Goal: Register for event/course

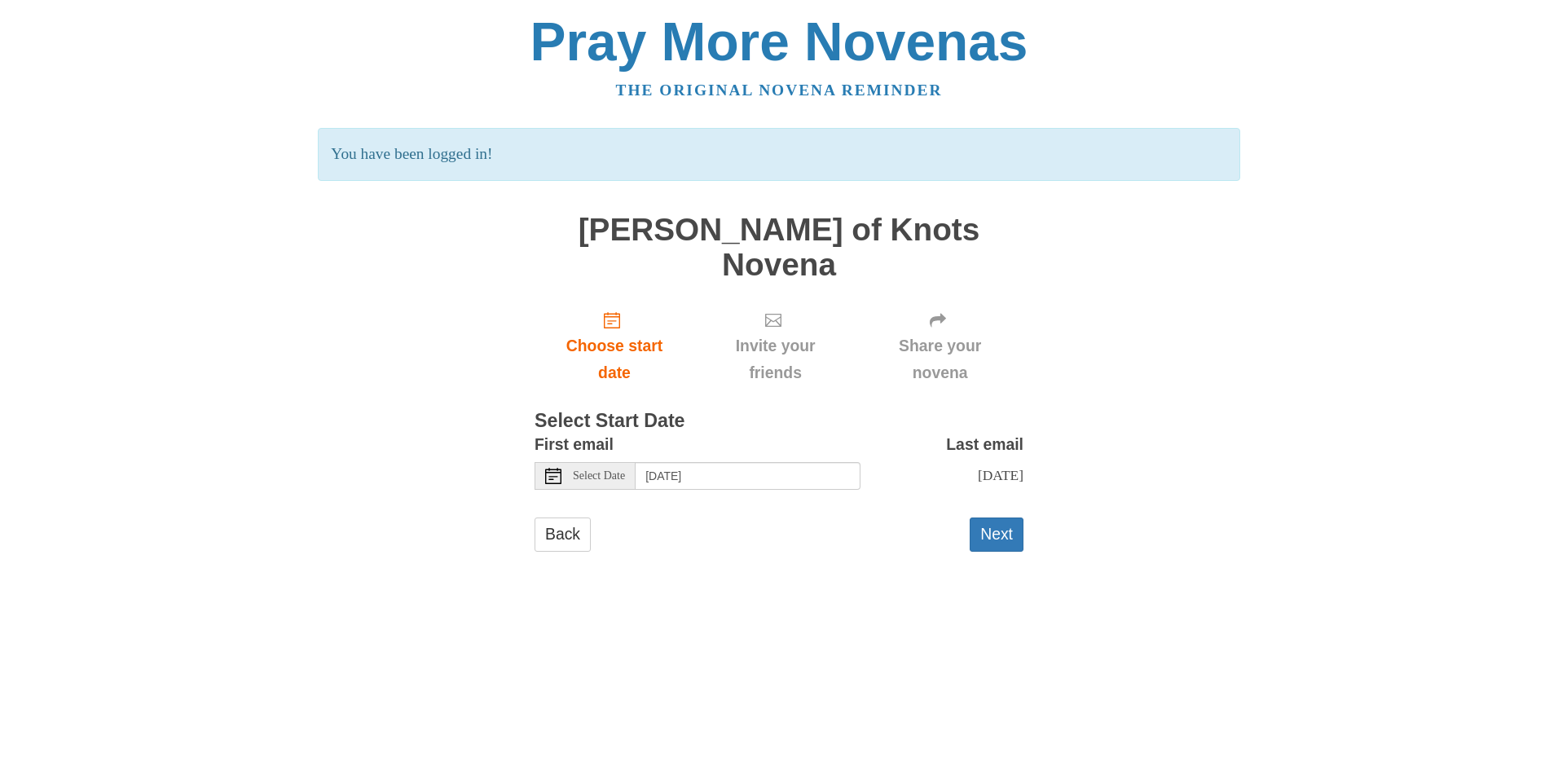
click at [546, 468] on icon at bounding box center [554, 476] width 16 height 16
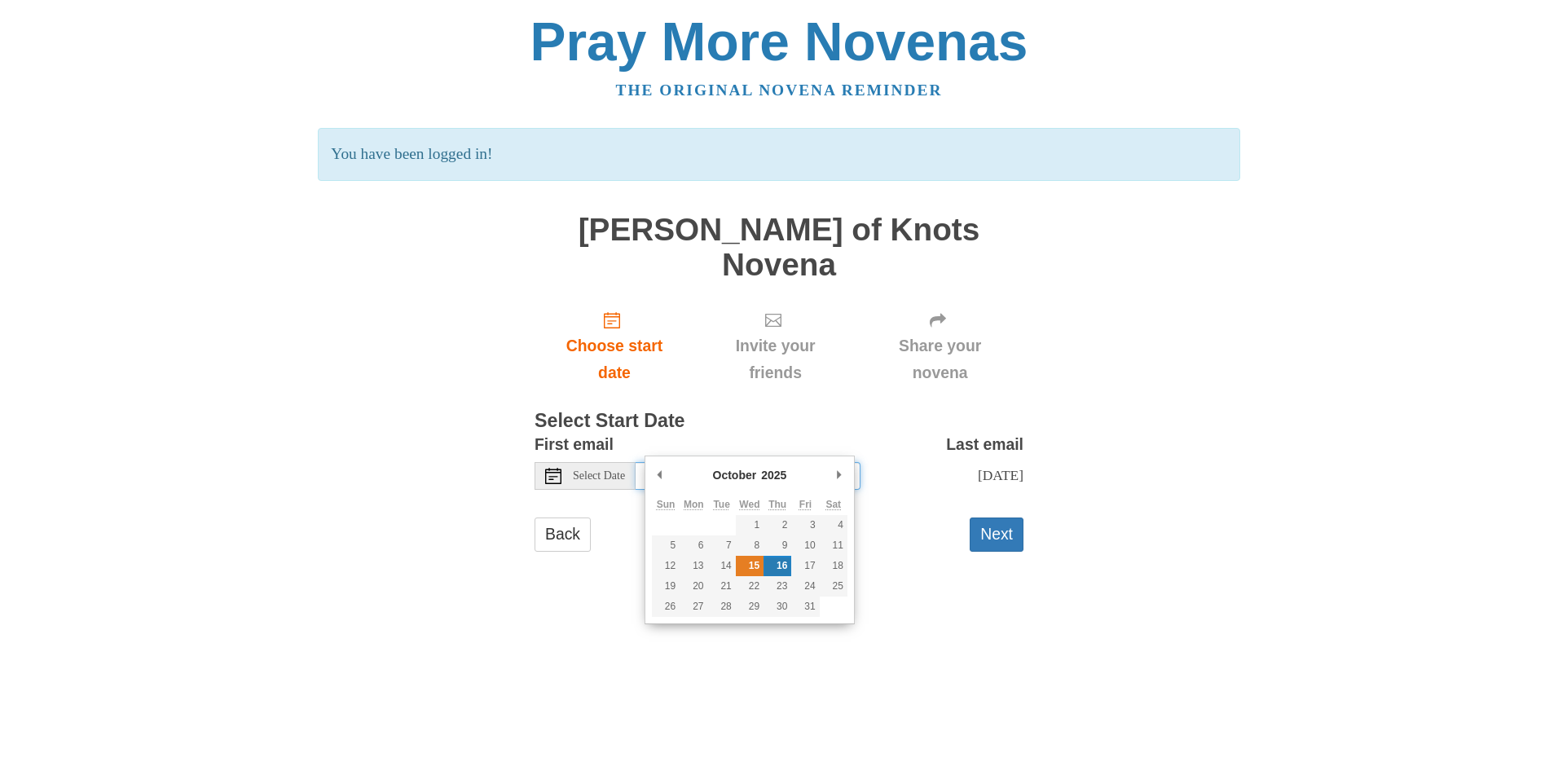
type input "[DATE]"
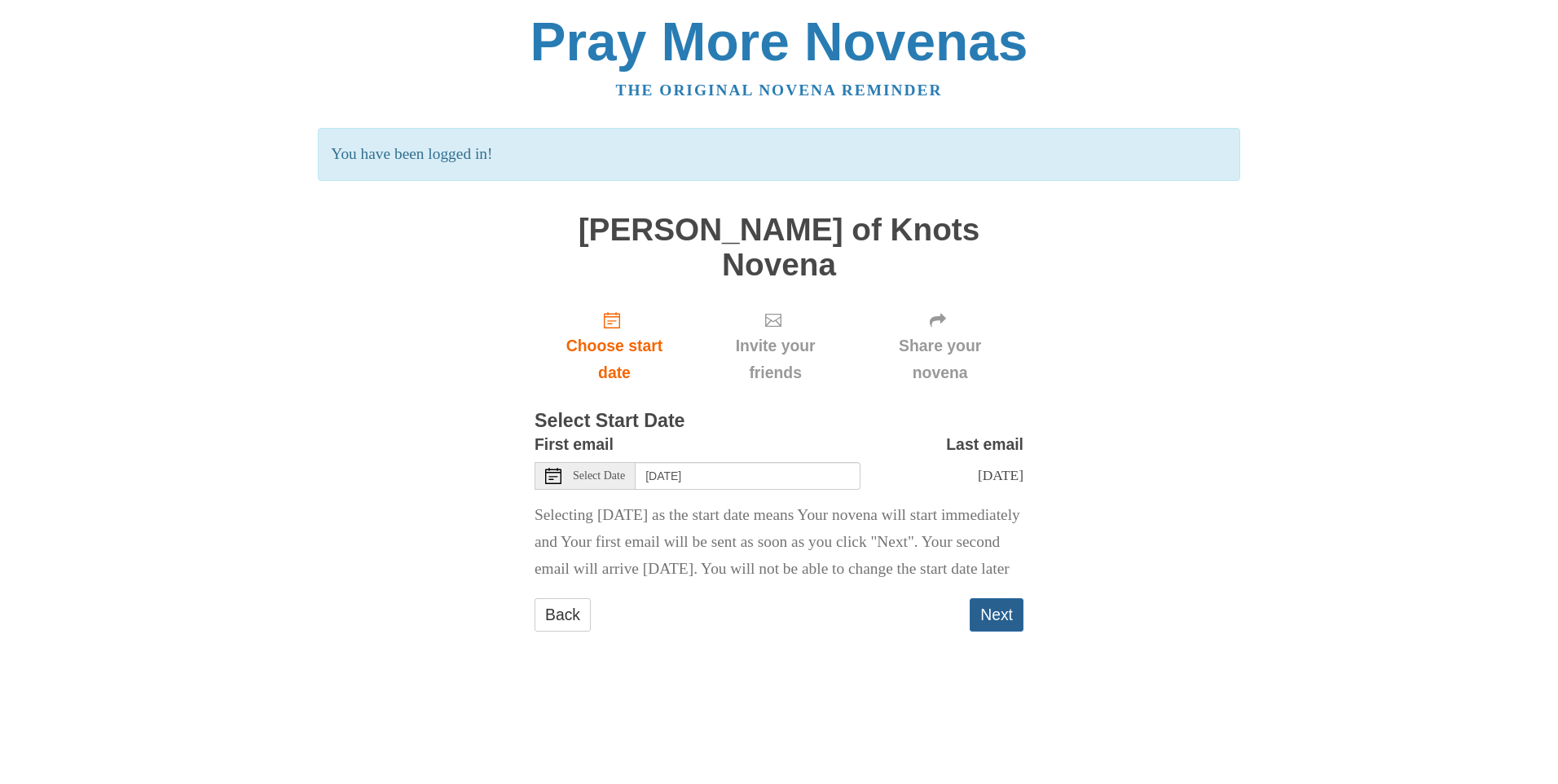
click at [991, 603] on button "Next" at bounding box center [996, 614] width 53 height 33
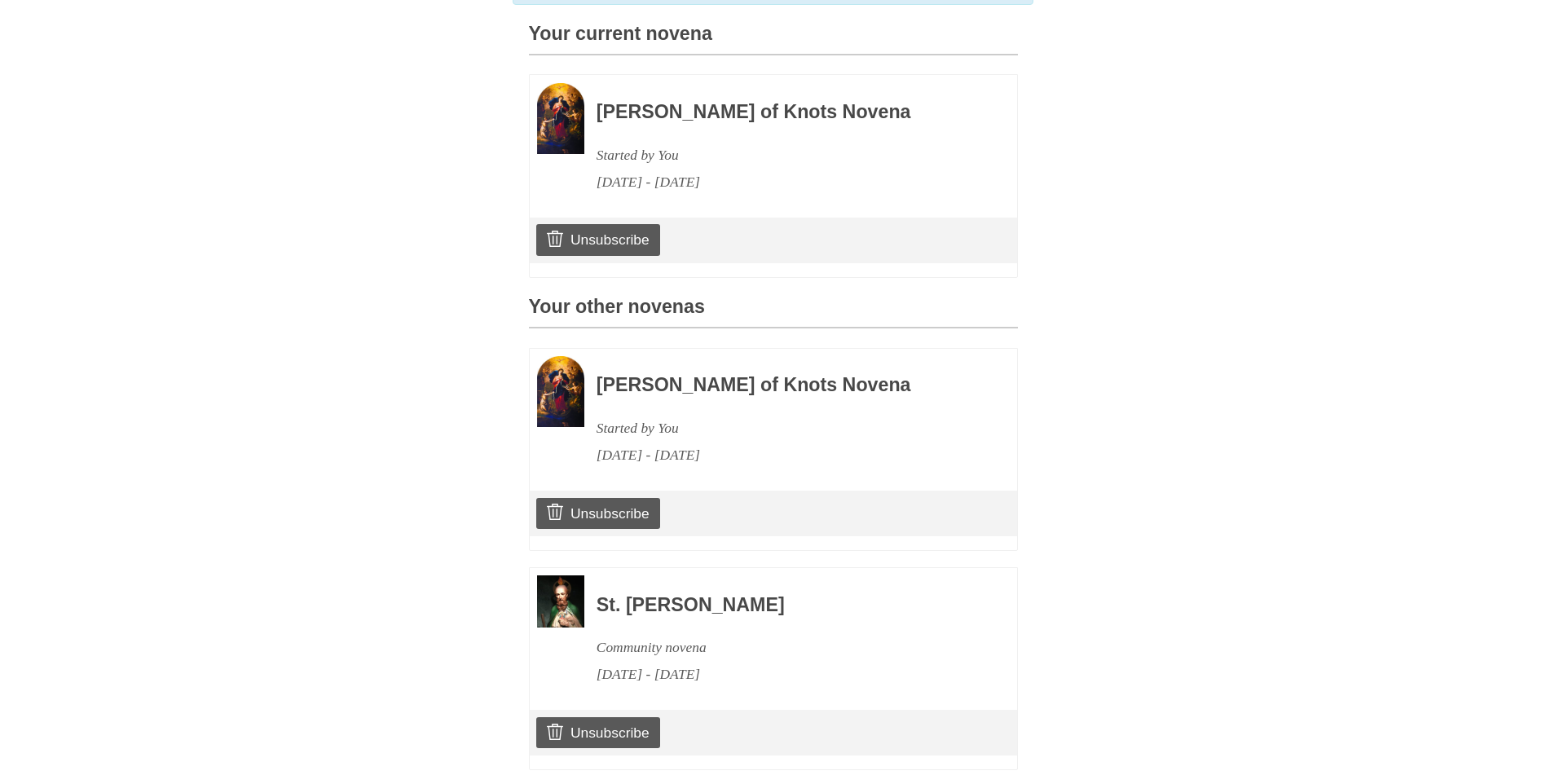
scroll to position [477, 0]
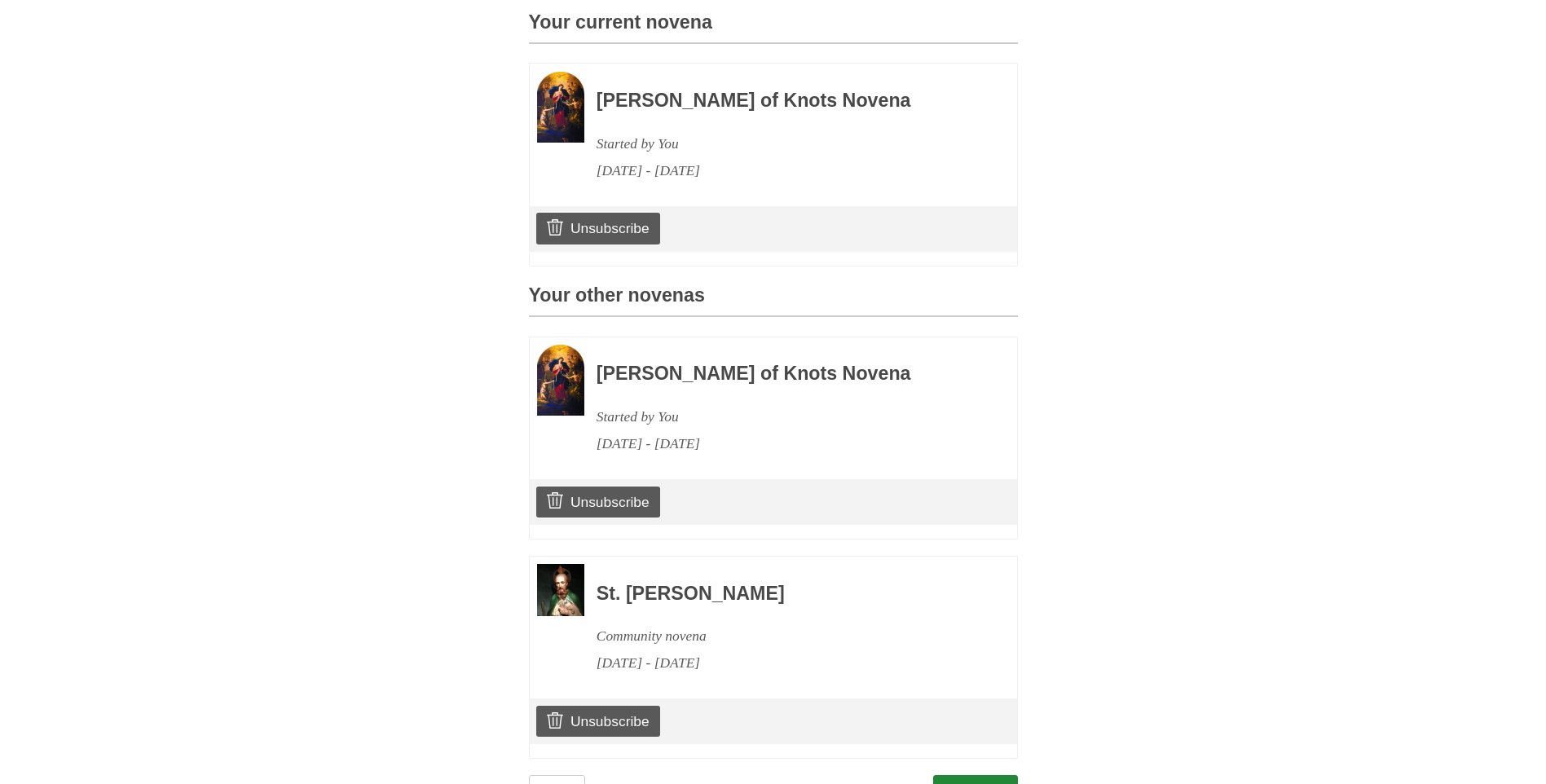
click at [573, 99] on img at bounding box center [561, 107] width 47 height 71
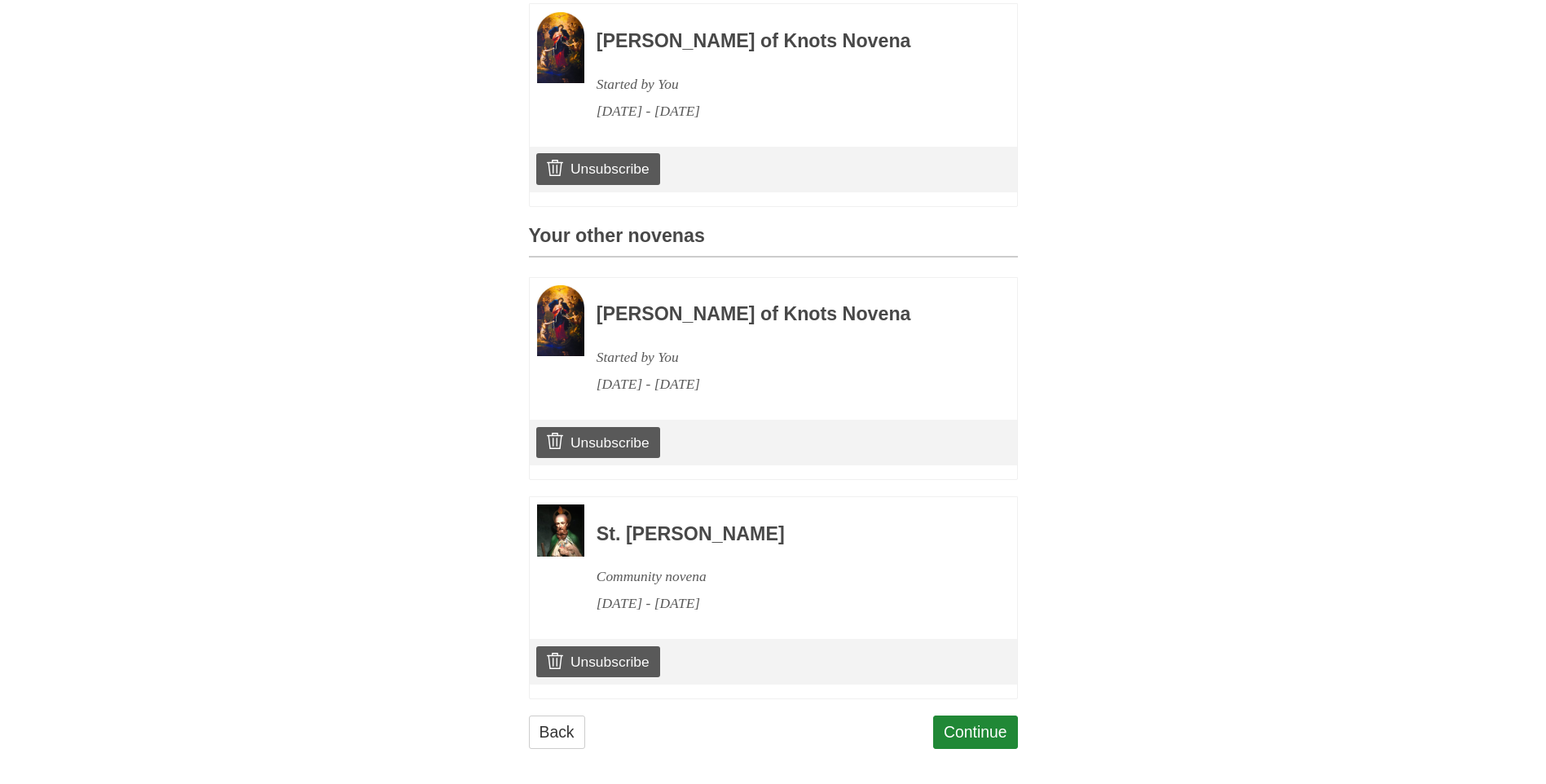
scroll to position [537, 0]
click at [992, 723] on link "Continue" at bounding box center [975, 731] width 85 height 33
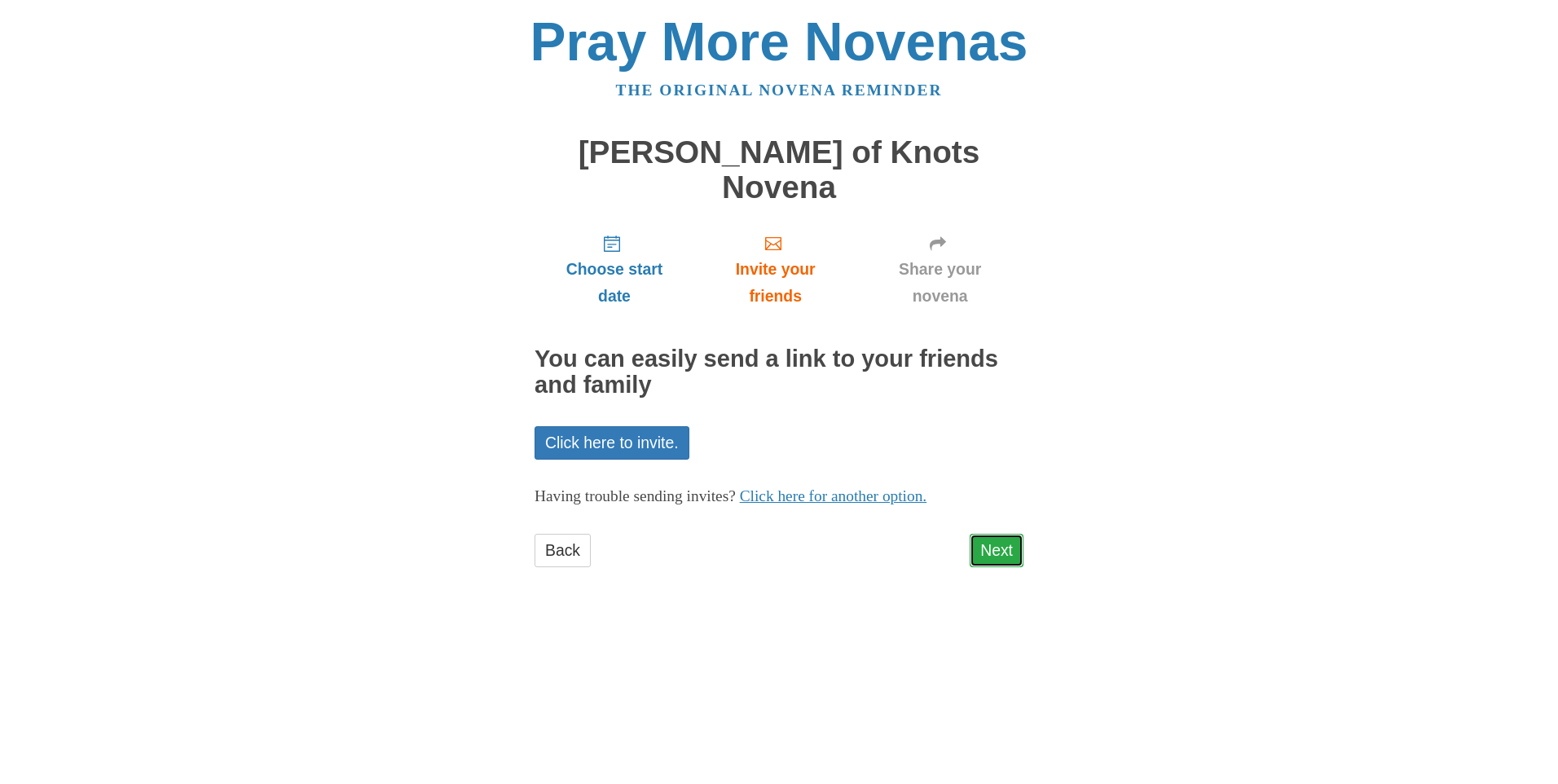
click at [1009, 534] on link "Next" at bounding box center [996, 550] width 53 height 33
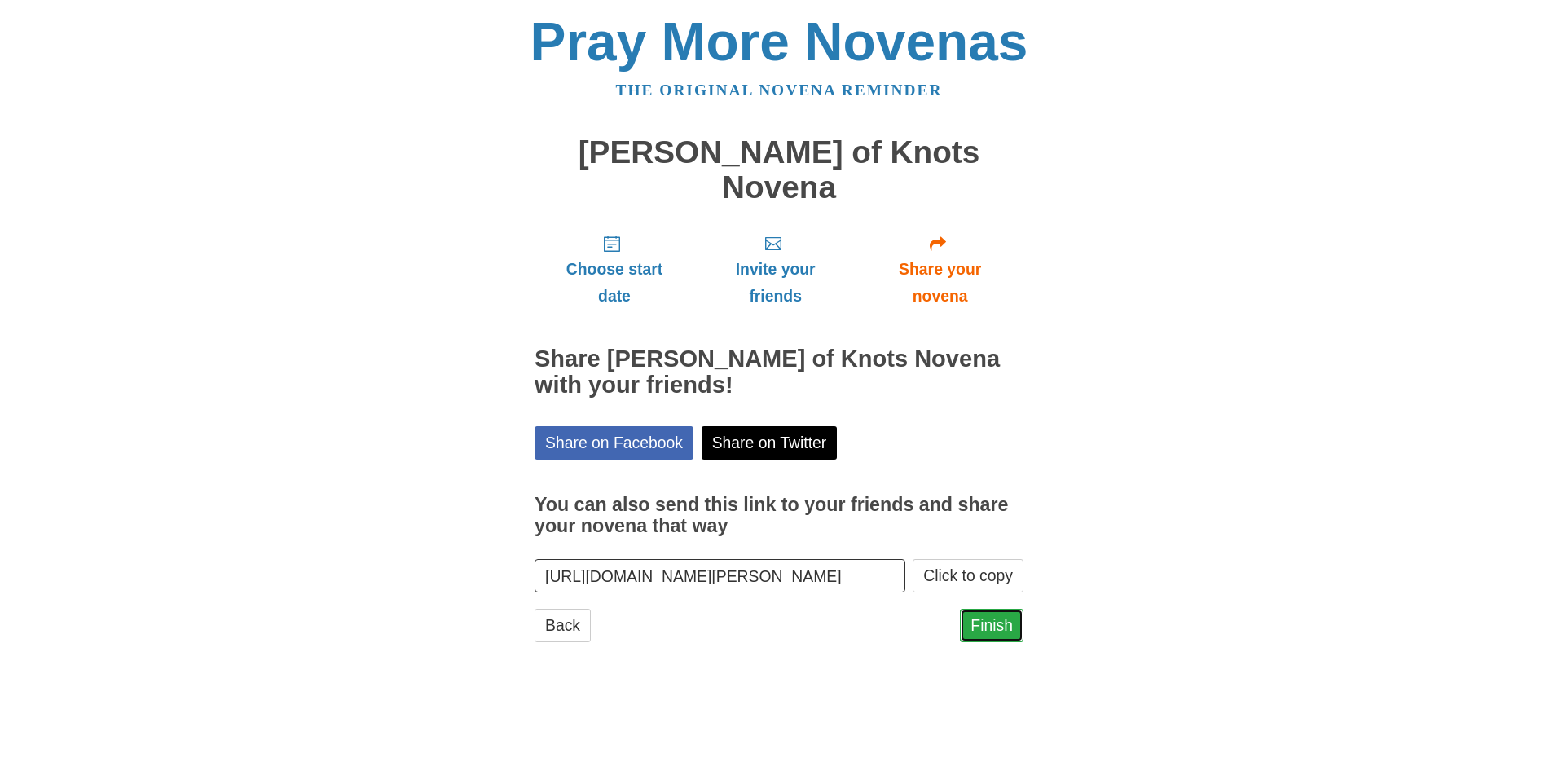
click at [979, 609] on link "Finish" at bounding box center [992, 625] width 63 height 33
